Goal: Task Accomplishment & Management: Manage account settings

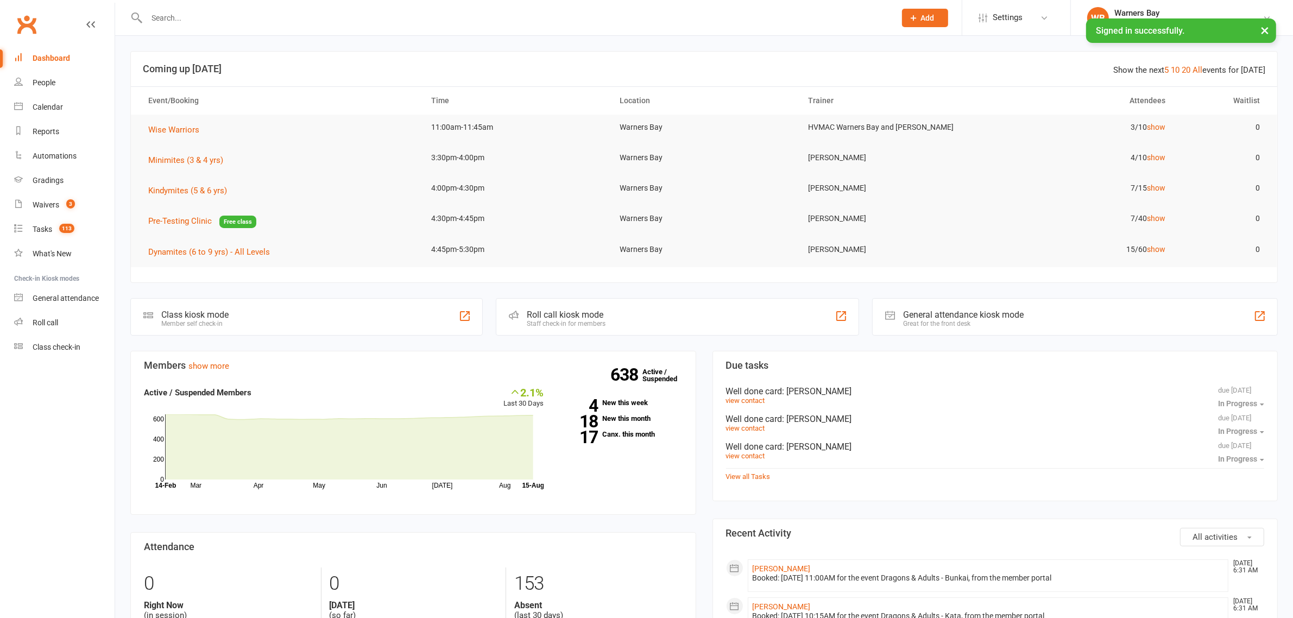
click at [1269, 33] on button "×" at bounding box center [1265, 29] width 20 height 23
click at [1268, 25] on link "[PERSON_NAME][GEOGRAPHIC_DATA] [GEOGRAPHIC_DATA] [GEOGRAPHIC_DATA]" at bounding box center [1182, 18] width 190 height 22
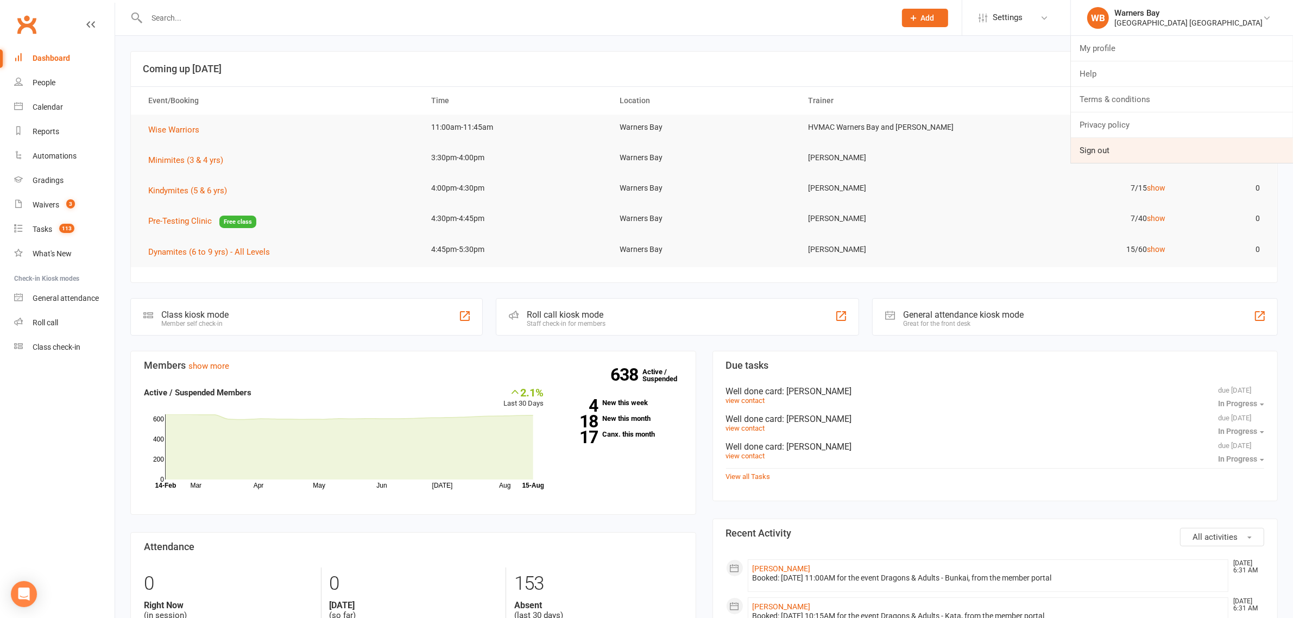
click at [1119, 145] on link "Sign out" at bounding box center [1182, 150] width 222 height 25
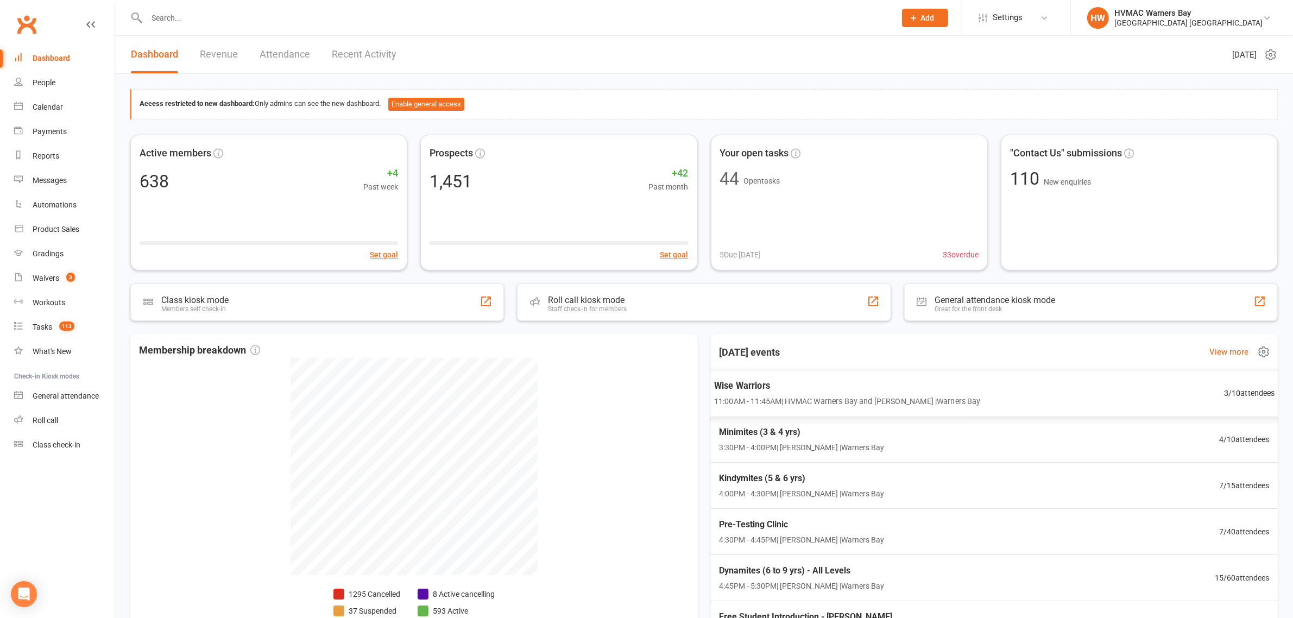
click at [787, 391] on span "Wise Warriors" at bounding box center [847, 386] width 267 height 14
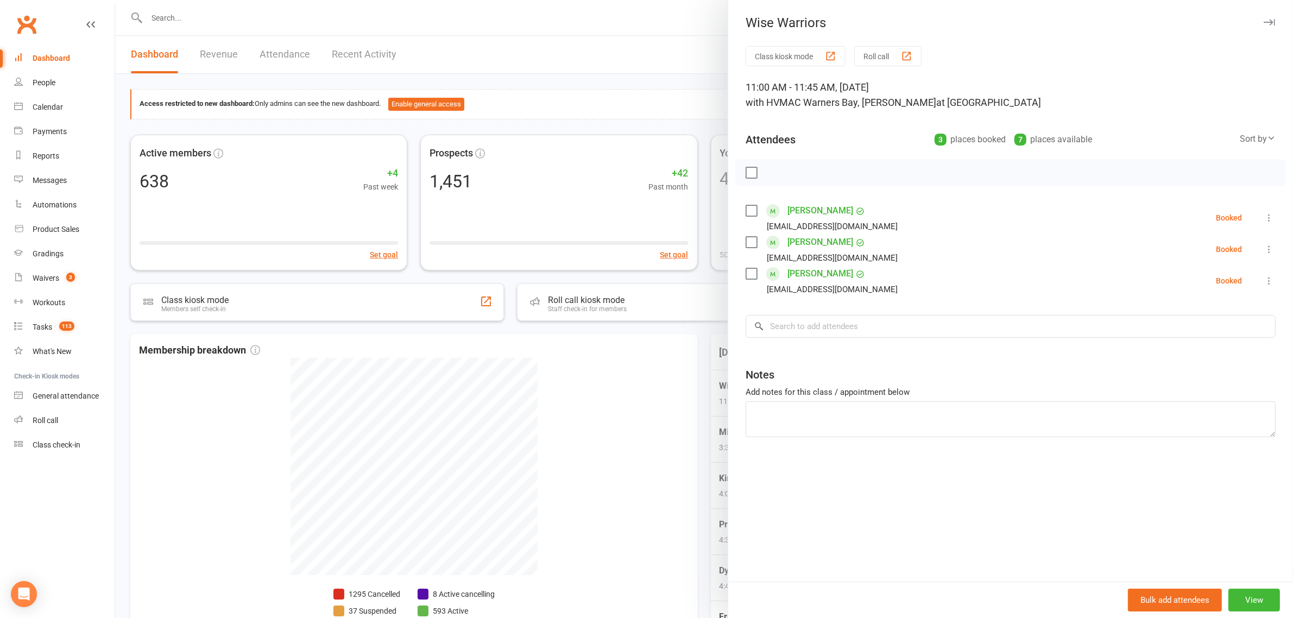
click at [667, 352] on div at bounding box center [704, 309] width 1178 height 618
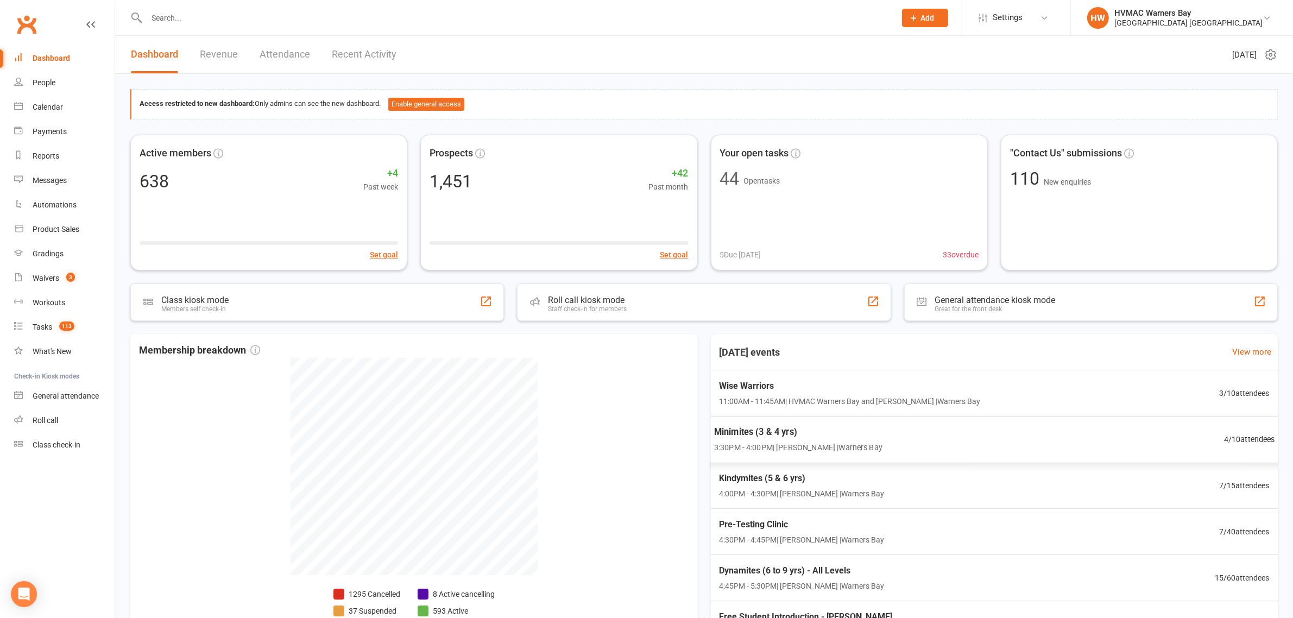
click at [812, 436] on span "Minimites (3 & 4 yrs)" at bounding box center [798, 432] width 168 height 14
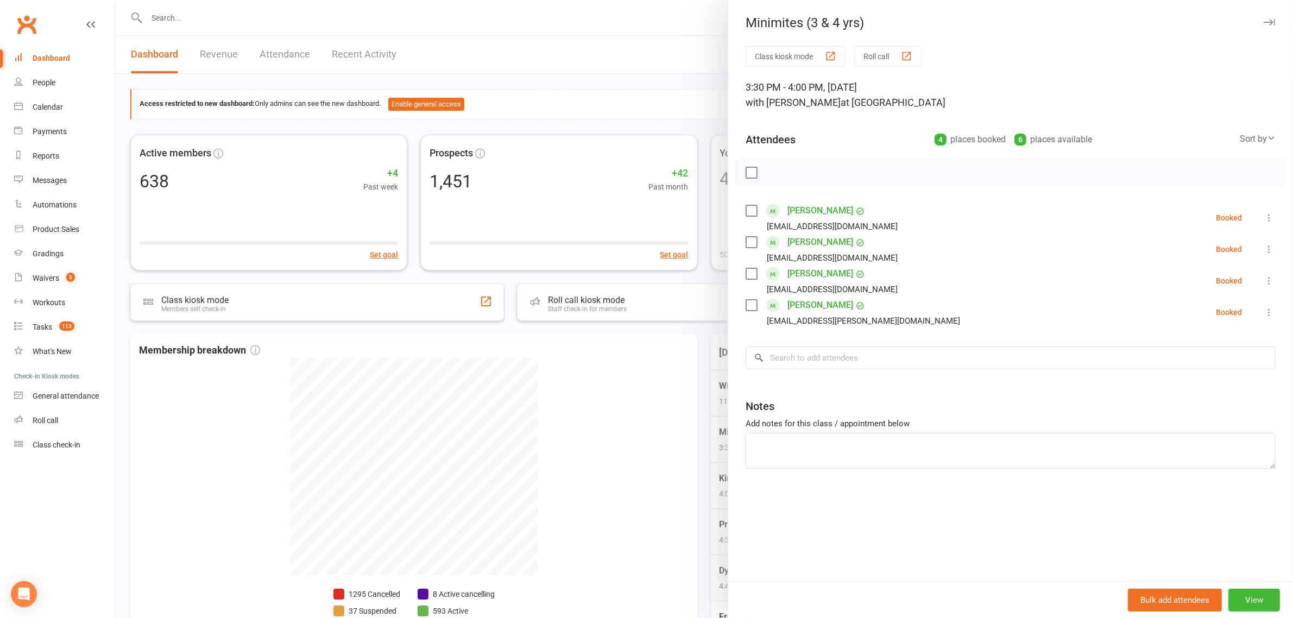
click at [615, 386] on div at bounding box center [704, 309] width 1178 height 618
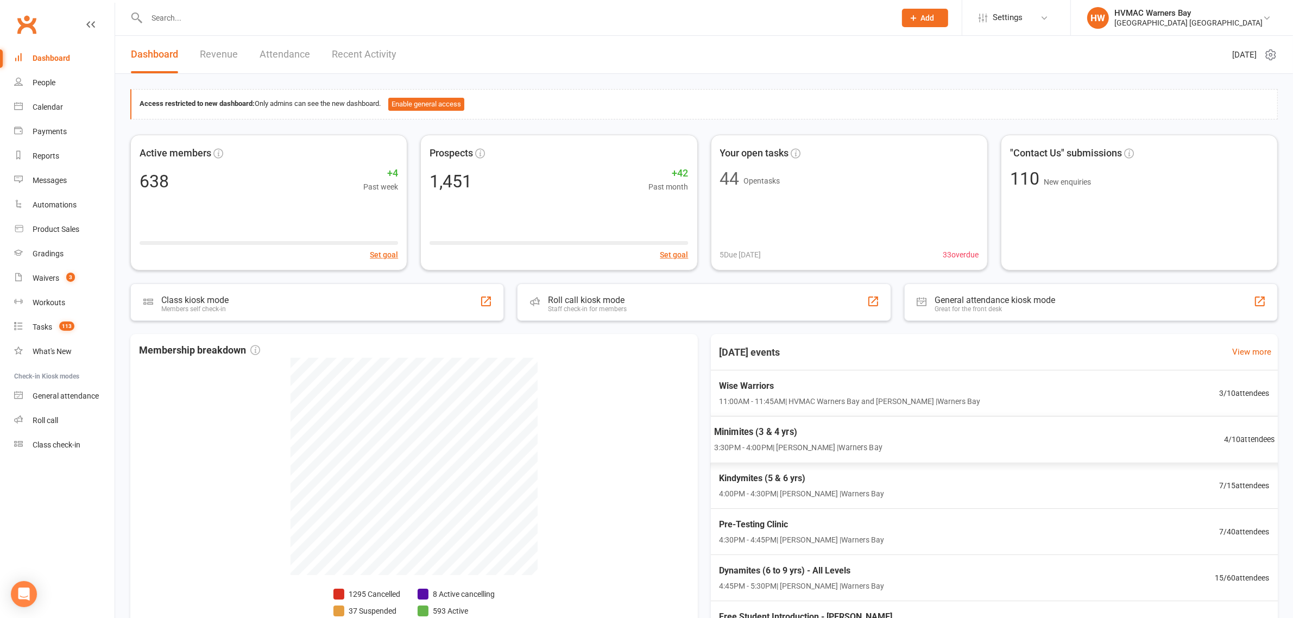
scroll to position [68, 0]
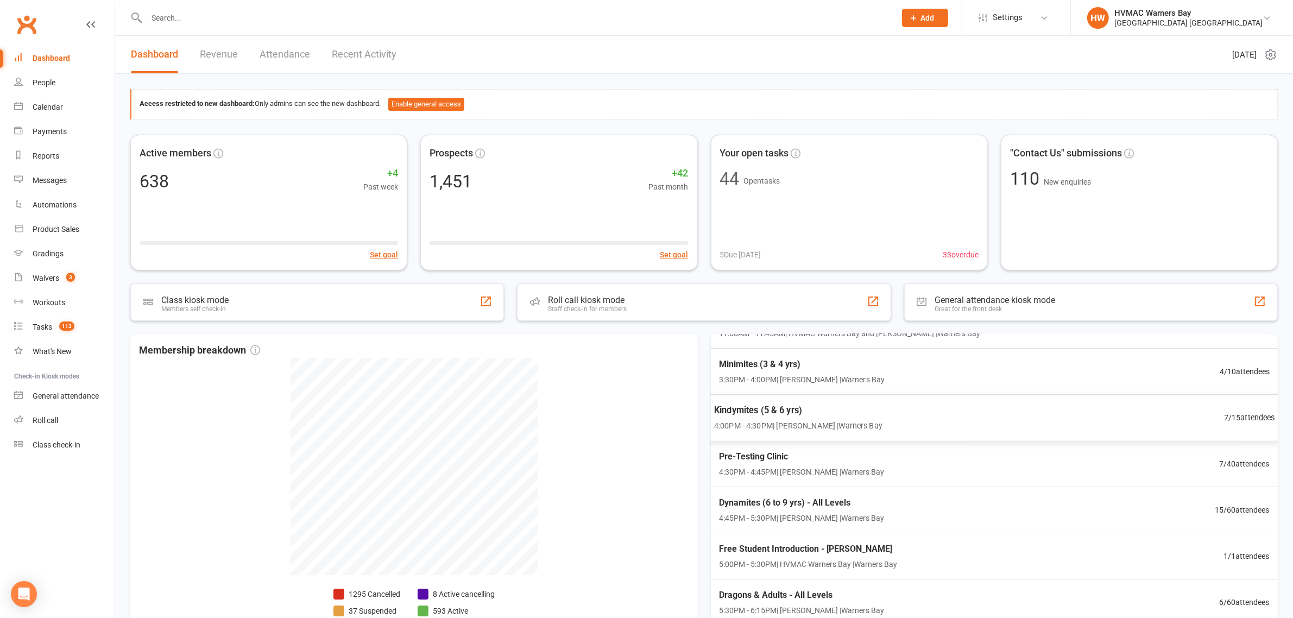
click at [870, 424] on div "Kindymites (5 & 6 yrs) 4:00PM - 4:30PM | Kelie Fisher | Warners Bay 7 / 15 atte…" at bounding box center [995, 417] width 588 height 47
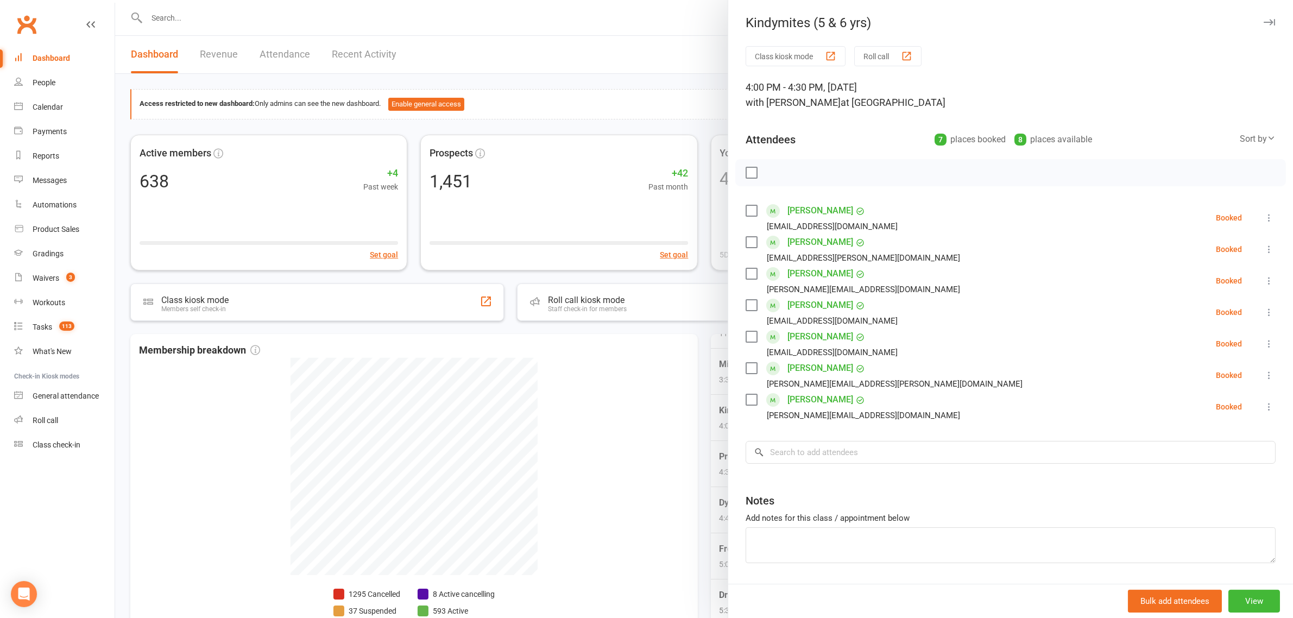
click at [655, 378] on div at bounding box center [704, 309] width 1178 height 618
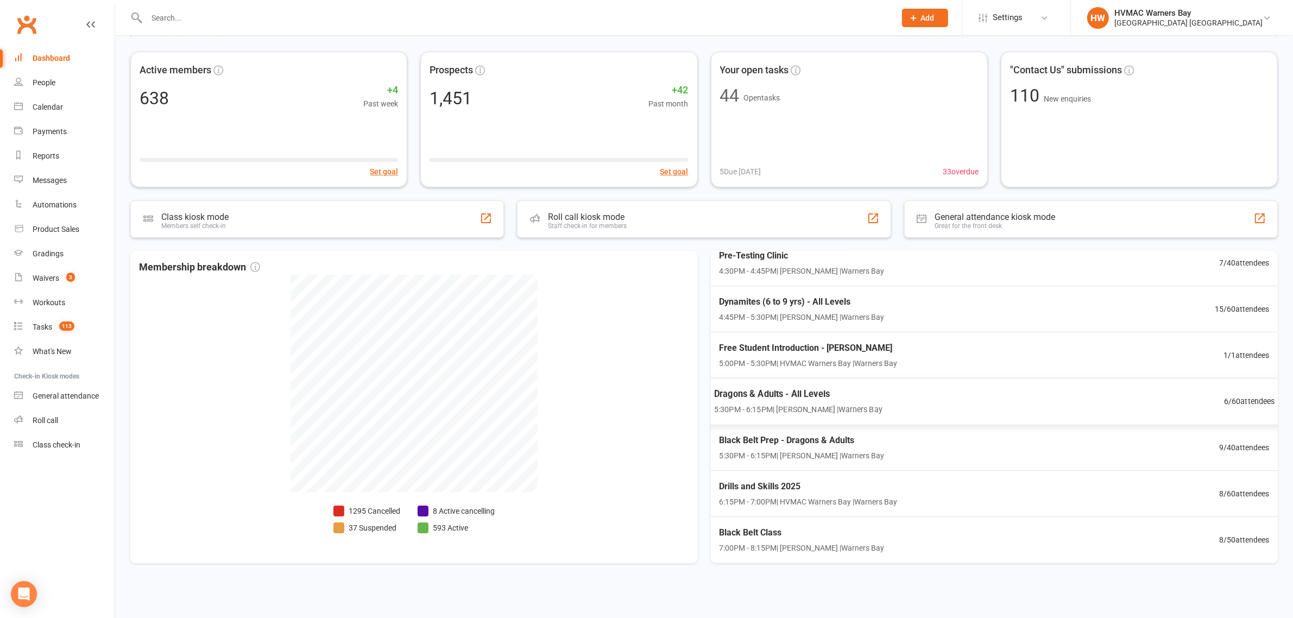
scroll to position [85, 0]
click at [793, 535] on span "Black Belt Class" at bounding box center [798, 531] width 168 height 14
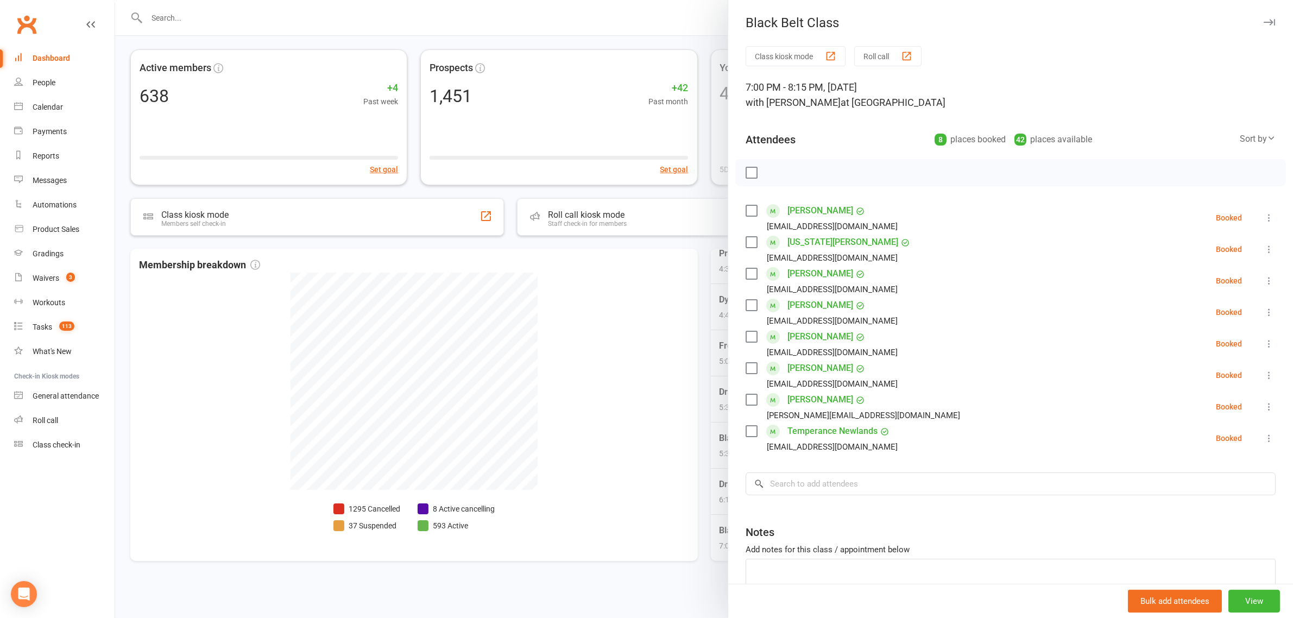
click at [687, 397] on div at bounding box center [704, 309] width 1178 height 618
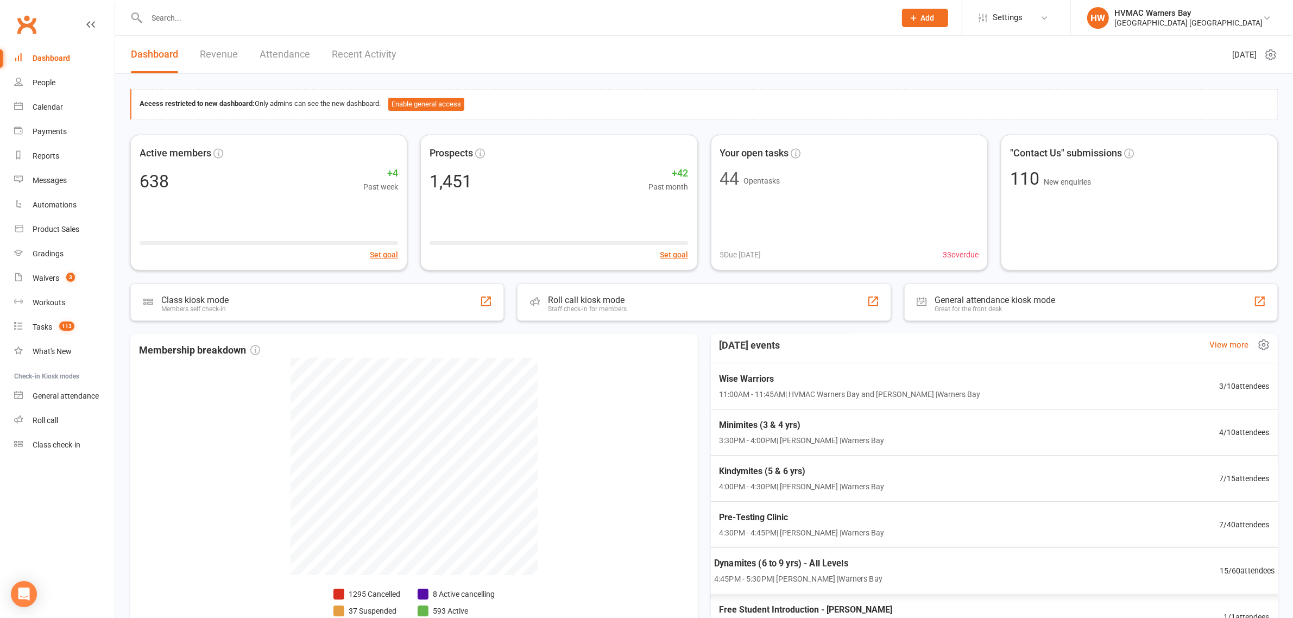
scroll to position [0, 0]
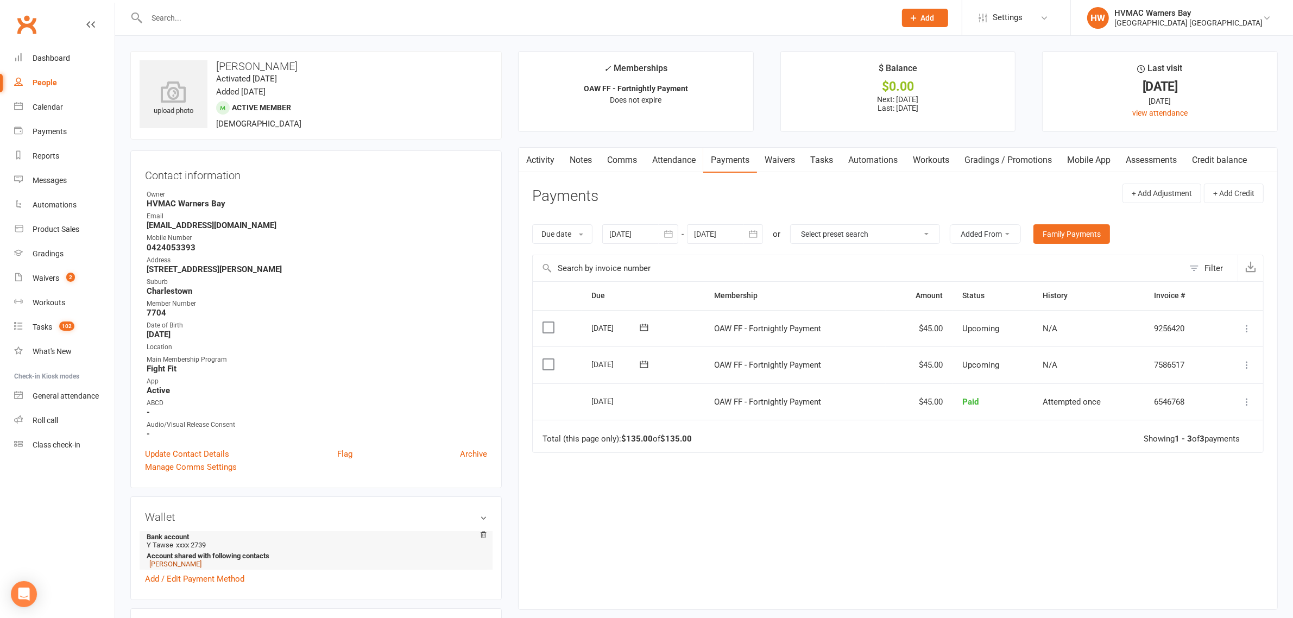
click at [182, 565] on link "Jasmine Tawse" at bounding box center [175, 564] width 52 height 8
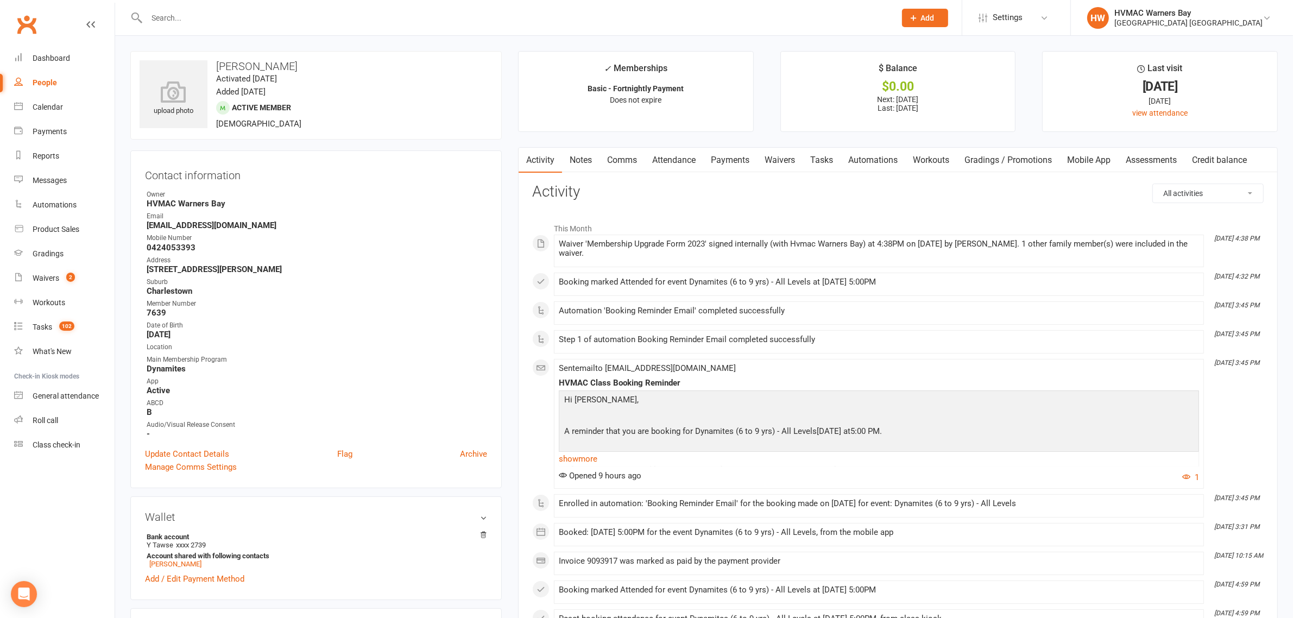
click at [577, 163] on link "Notes" at bounding box center [580, 160] width 37 height 25
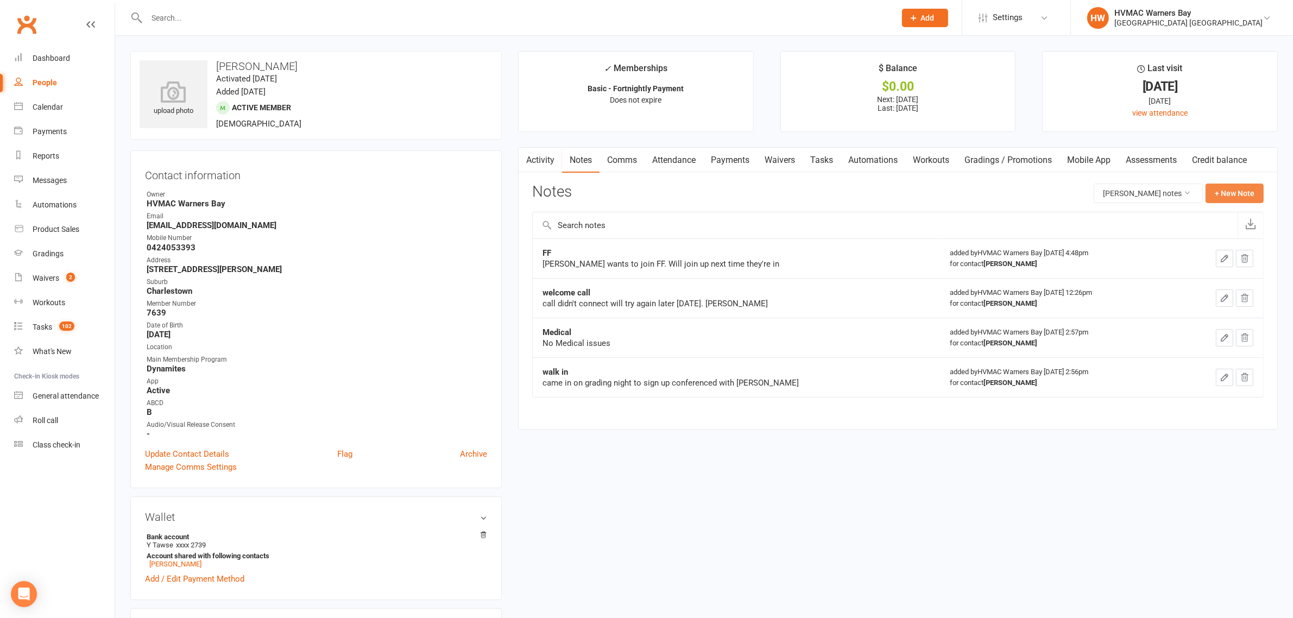
click at [1219, 199] on button "+ New Note" at bounding box center [1235, 194] width 58 height 20
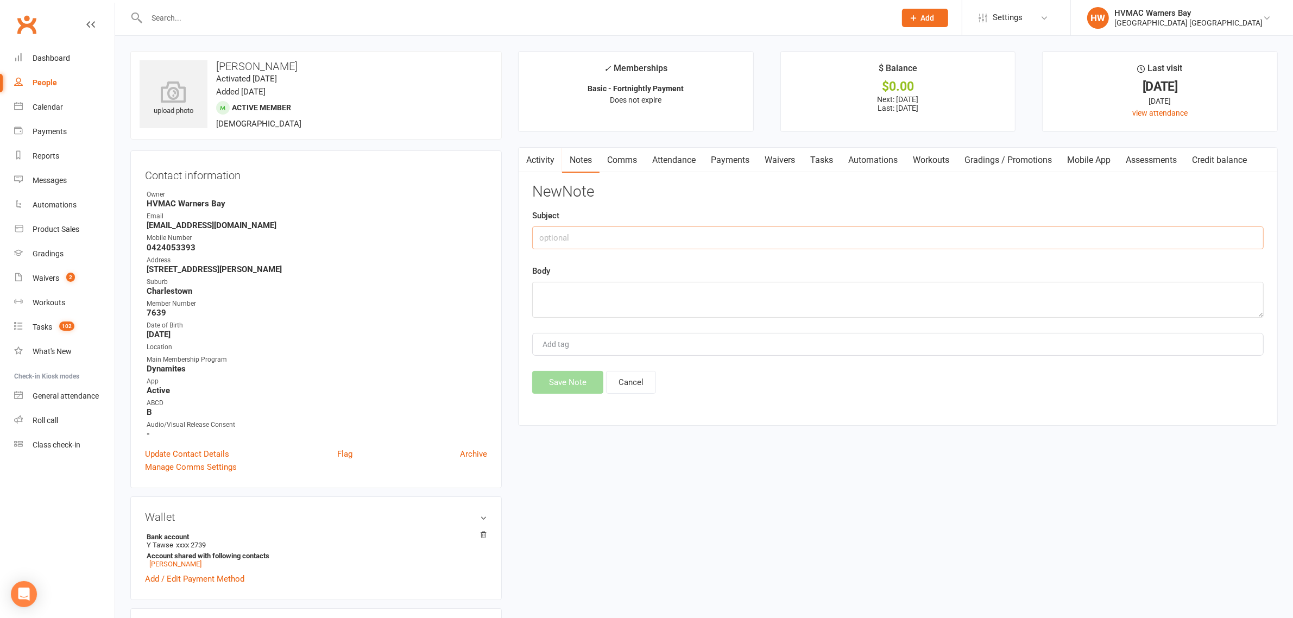
click at [604, 242] on input "text" at bounding box center [898, 237] width 732 height 23
type input "Upgrade"
click at [653, 294] on textarea "Signed an upgrade waiver with yvette for Jasmine" at bounding box center [898, 300] width 732 height 36
click at [728, 291] on textarea "Signed an upgrade waiver with Yvette for Jasmine" at bounding box center [898, 300] width 732 height 36
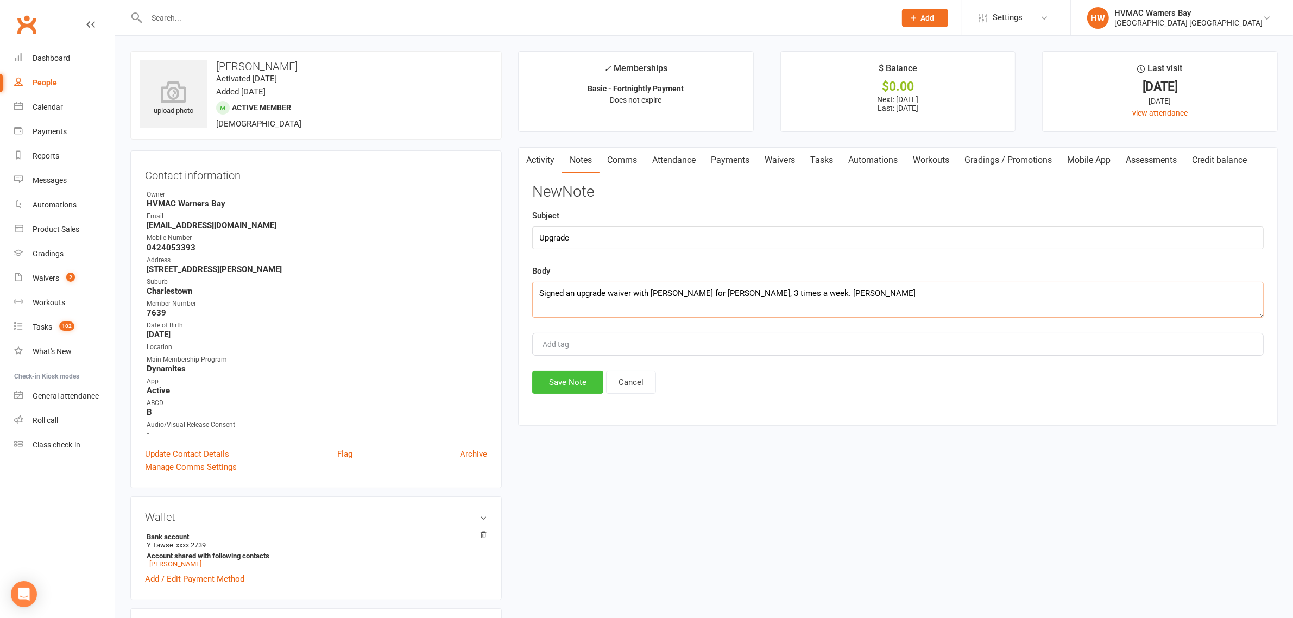
type textarea "Signed an upgrade waiver with Yvette for Jasmine, 3 times a week. Joel"
click at [564, 377] on button "Save Note" at bounding box center [567, 382] width 71 height 23
